Goal: Task Accomplishment & Management: Manage account settings

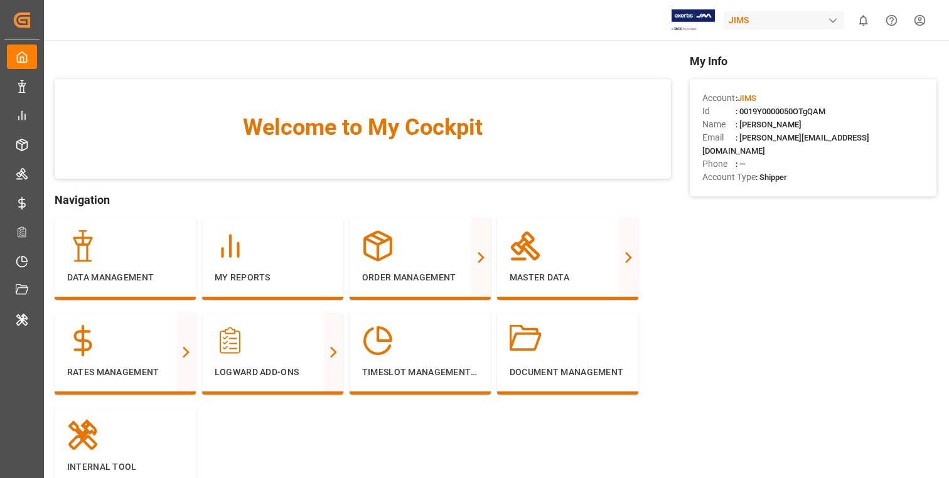
click at [793, 23] on div "JIMS" at bounding box center [783, 20] width 120 height 18
type input "w"
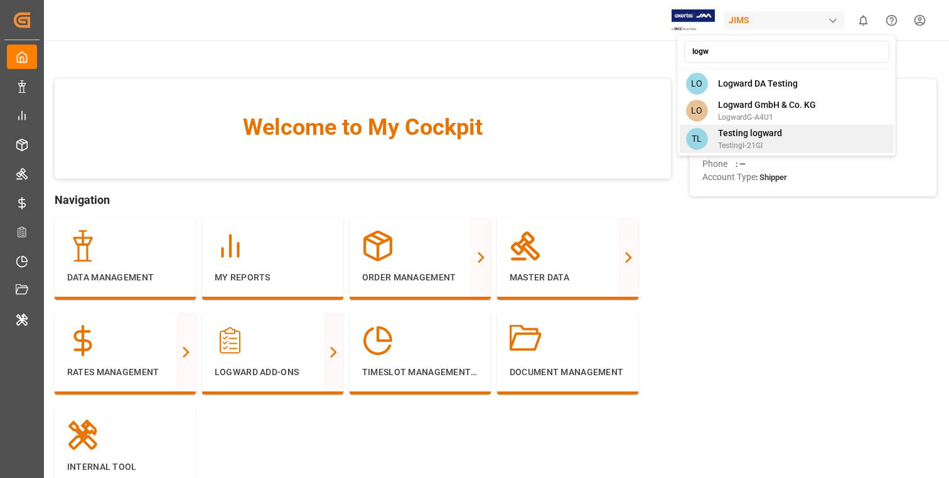
type input "logw"
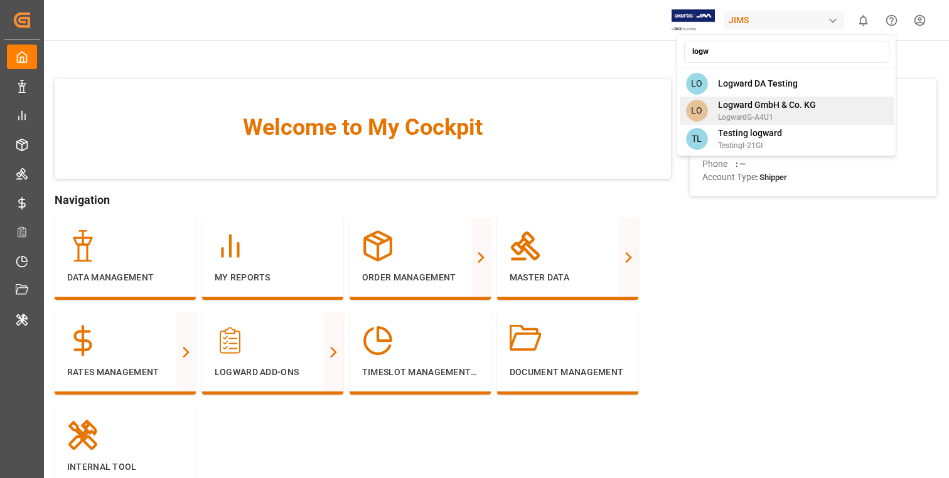
click at [804, 101] on span "Logward GmbH & Co. KG" at bounding box center [767, 104] width 98 height 13
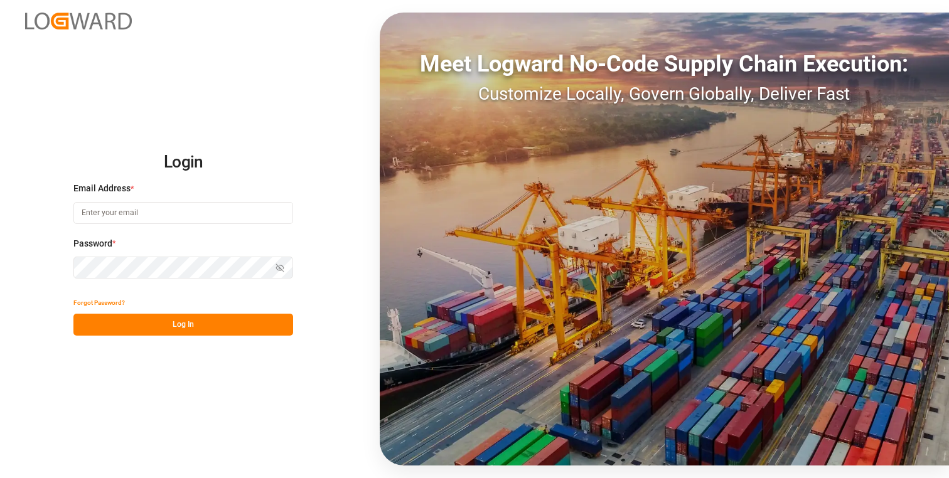
click at [206, 215] on input at bounding box center [183, 213] width 220 height 22
type input "ankish.gupta@logward.com"
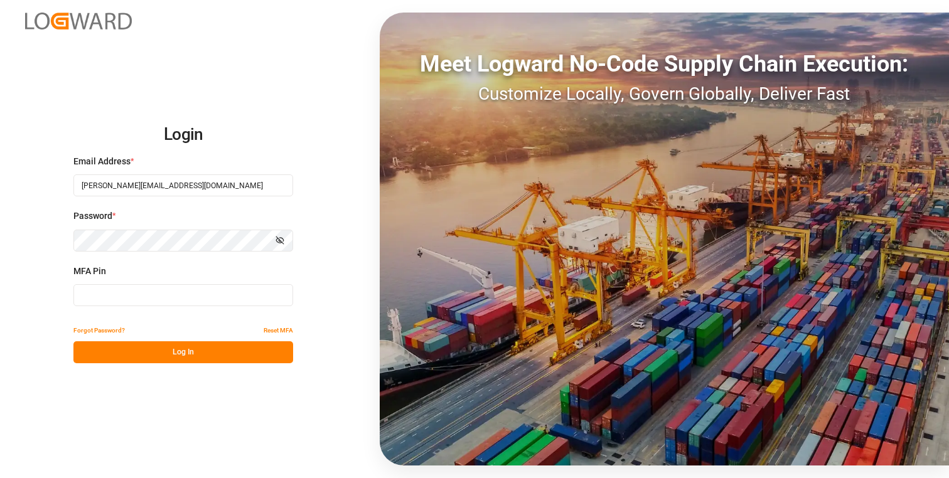
type input "534463"
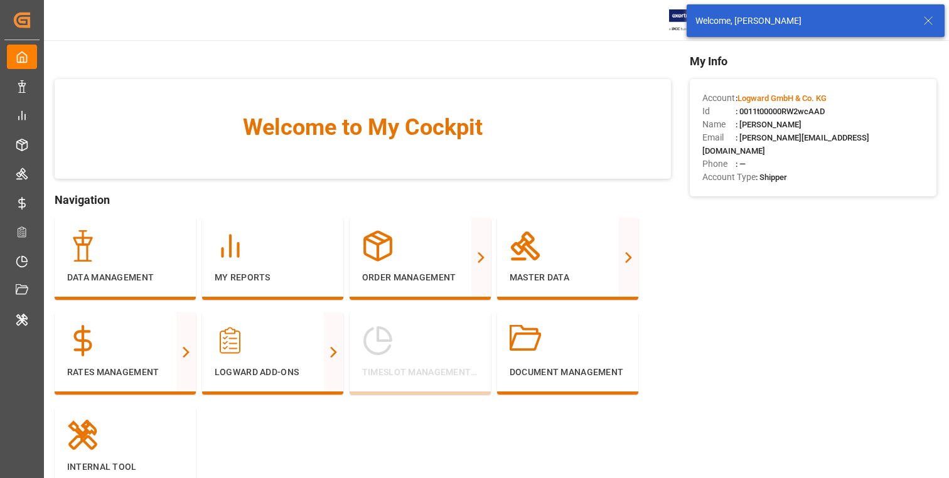
click at [933, 26] on icon at bounding box center [927, 20] width 15 height 15
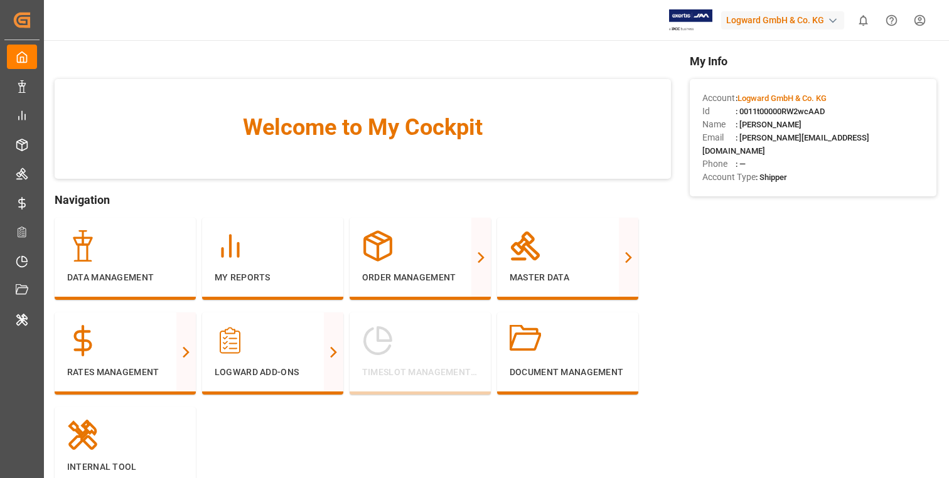
click at [760, 23] on div "Logward GmbH & Co. KG" at bounding box center [782, 20] width 123 height 18
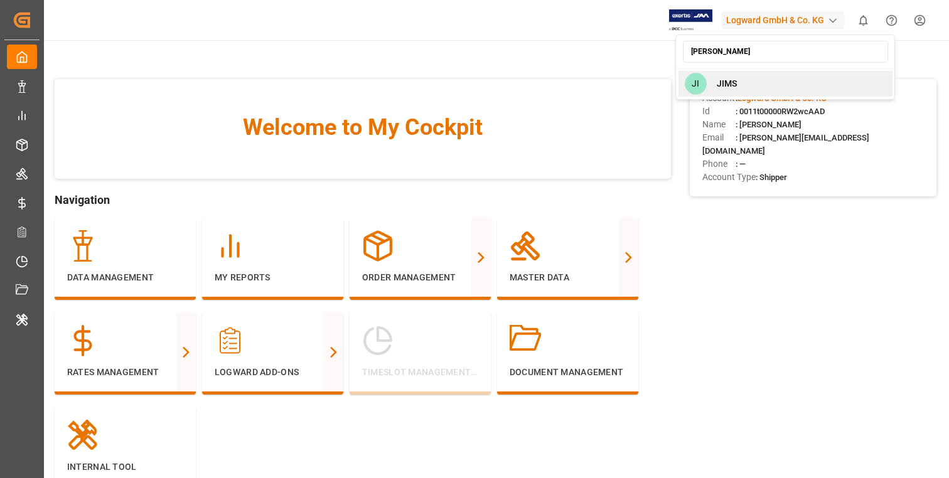
type input "jim"
click at [743, 85] on div "JI JIMS" at bounding box center [785, 84] width 214 height 26
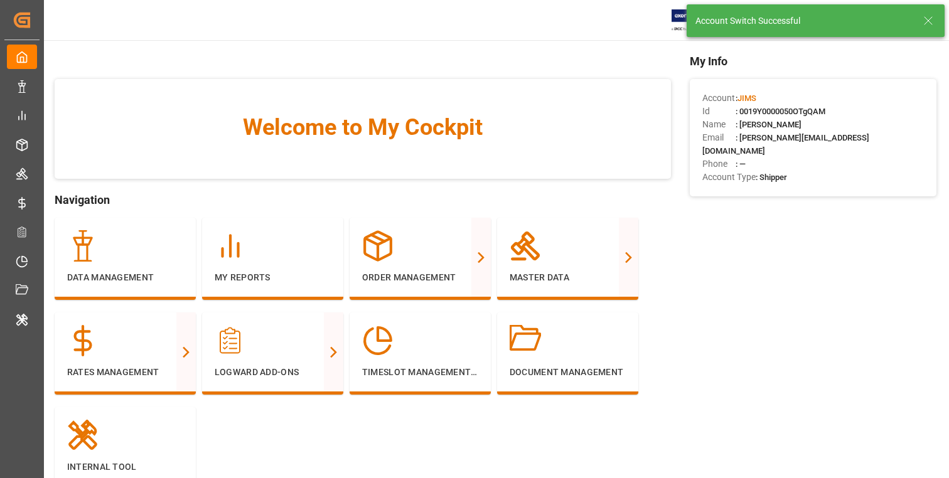
click at [922, 23] on icon at bounding box center [927, 20] width 15 height 15
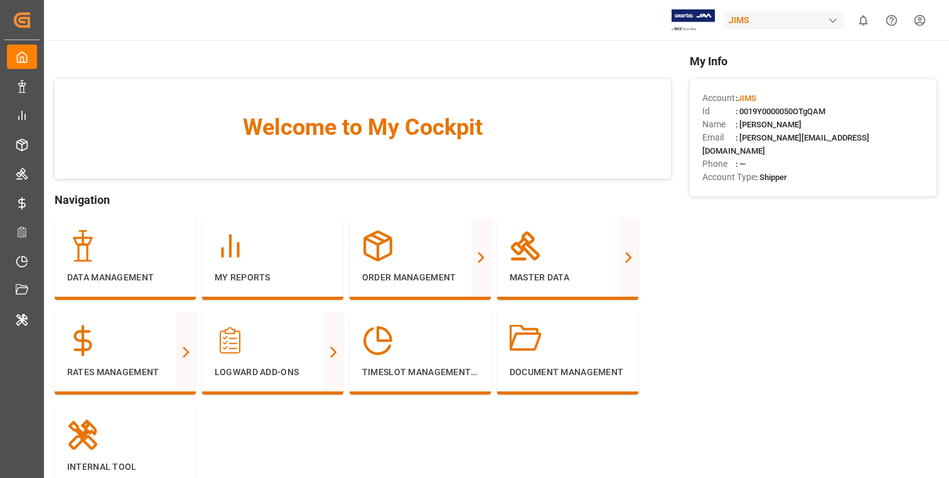
click at [769, 24] on div "JIMS" at bounding box center [783, 20] width 120 height 18
type input "j"
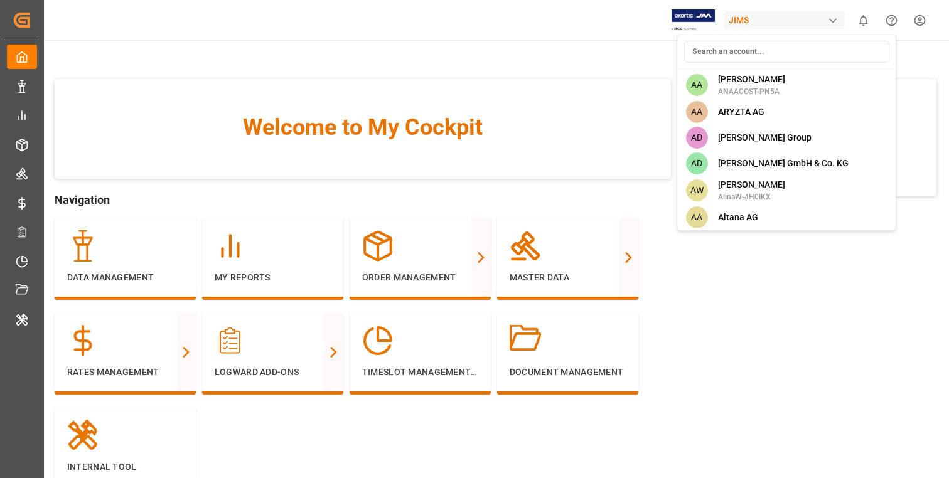
click at [581, 48] on html "Created by potrace 1.15, written by Peter Selinger 2001-2017 Created by potrace…" at bounding box center [474, 239] width 949 height 478
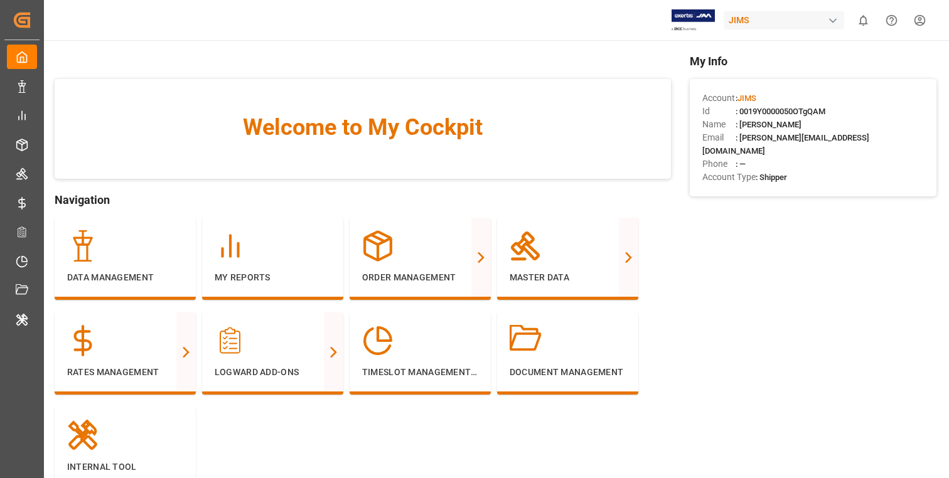
click at [771, 357] on div "My Info Account : JIMS Id : 0019Y0000050OTgQAM Name : Ankish Gupta Email : anki…" at bounding box center [812, 290] width 247 height 474
